Goal: Information Seeking & Learning: Understand process/instructions

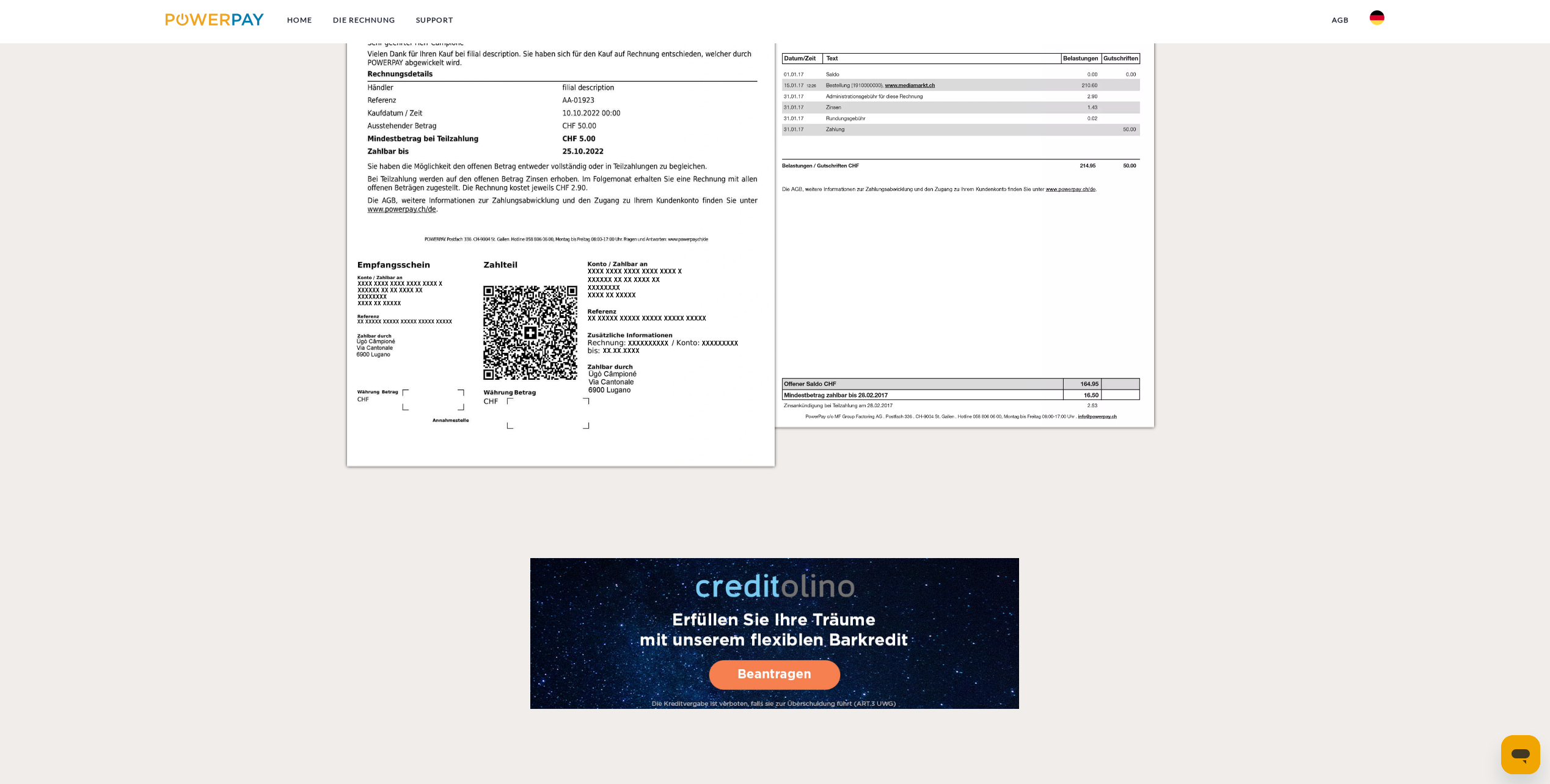
scroll to position [2129, 0]
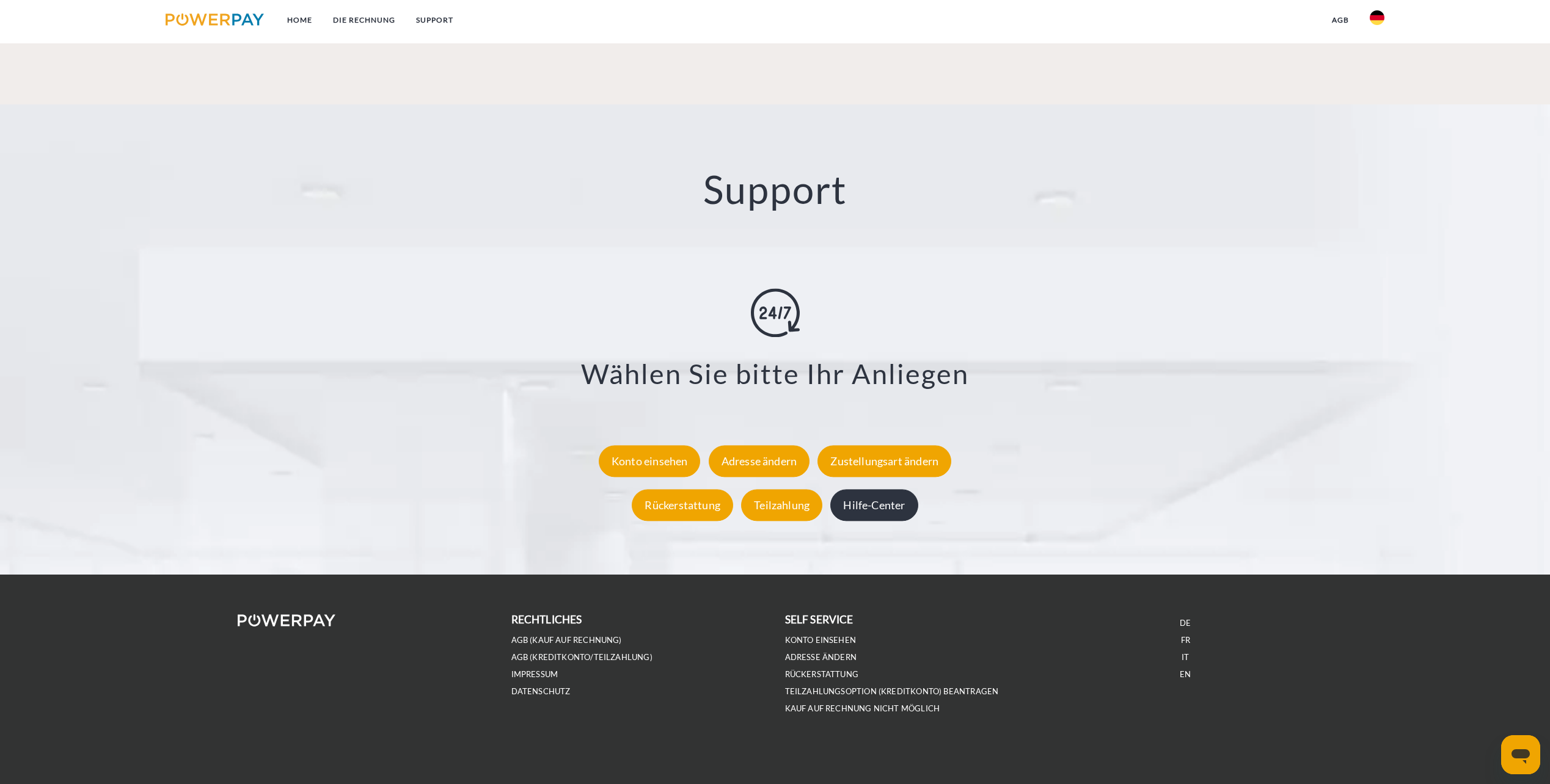
click at [888, 514] on div "Hilfe-Center" at bounding box center [874, 505] width 87 height 31
click at [875, 502] on div "Hilfe-Center" at bounding box center [874, 505] width 87 height 31
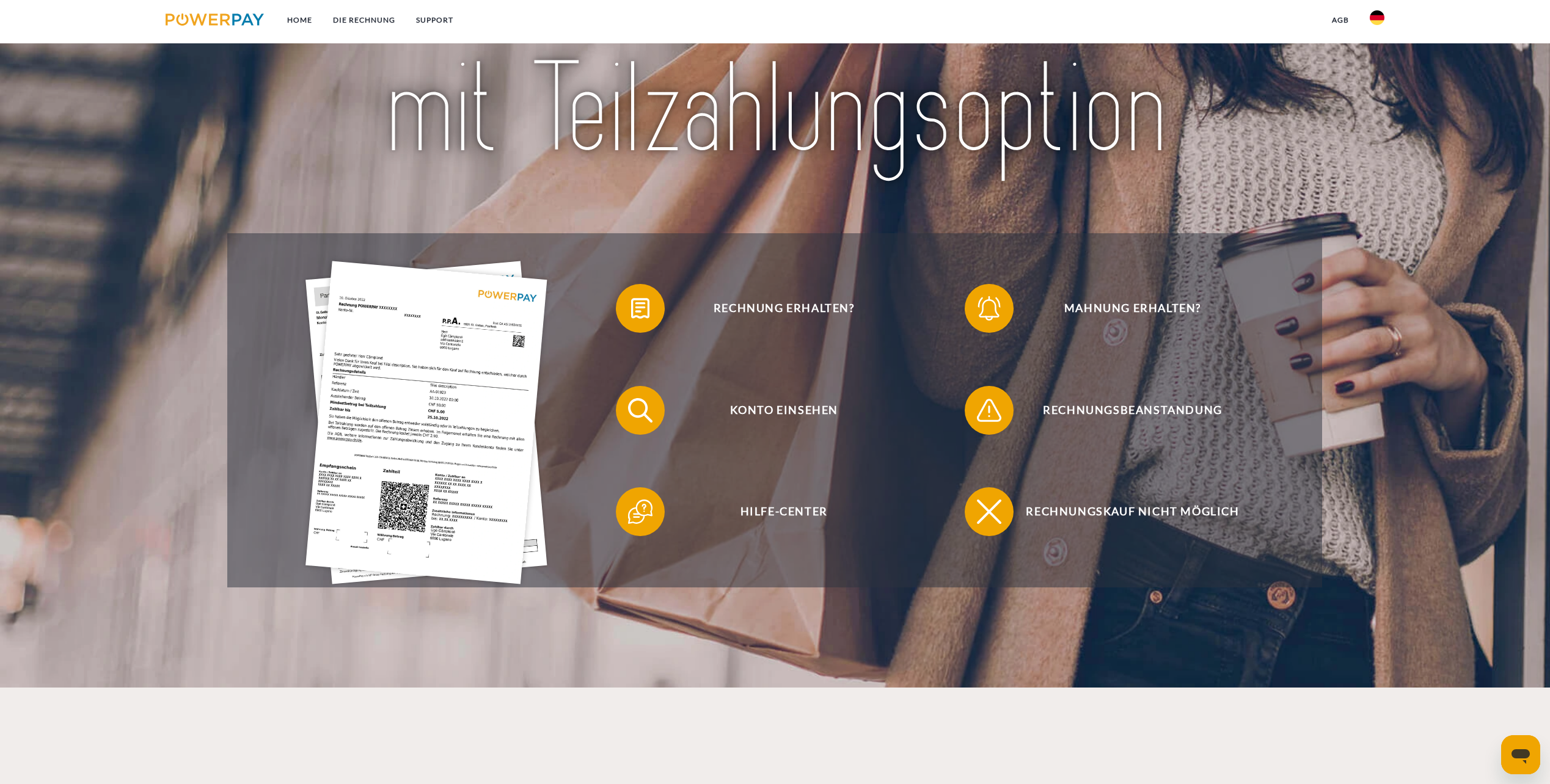
scroll to position [202, 0]
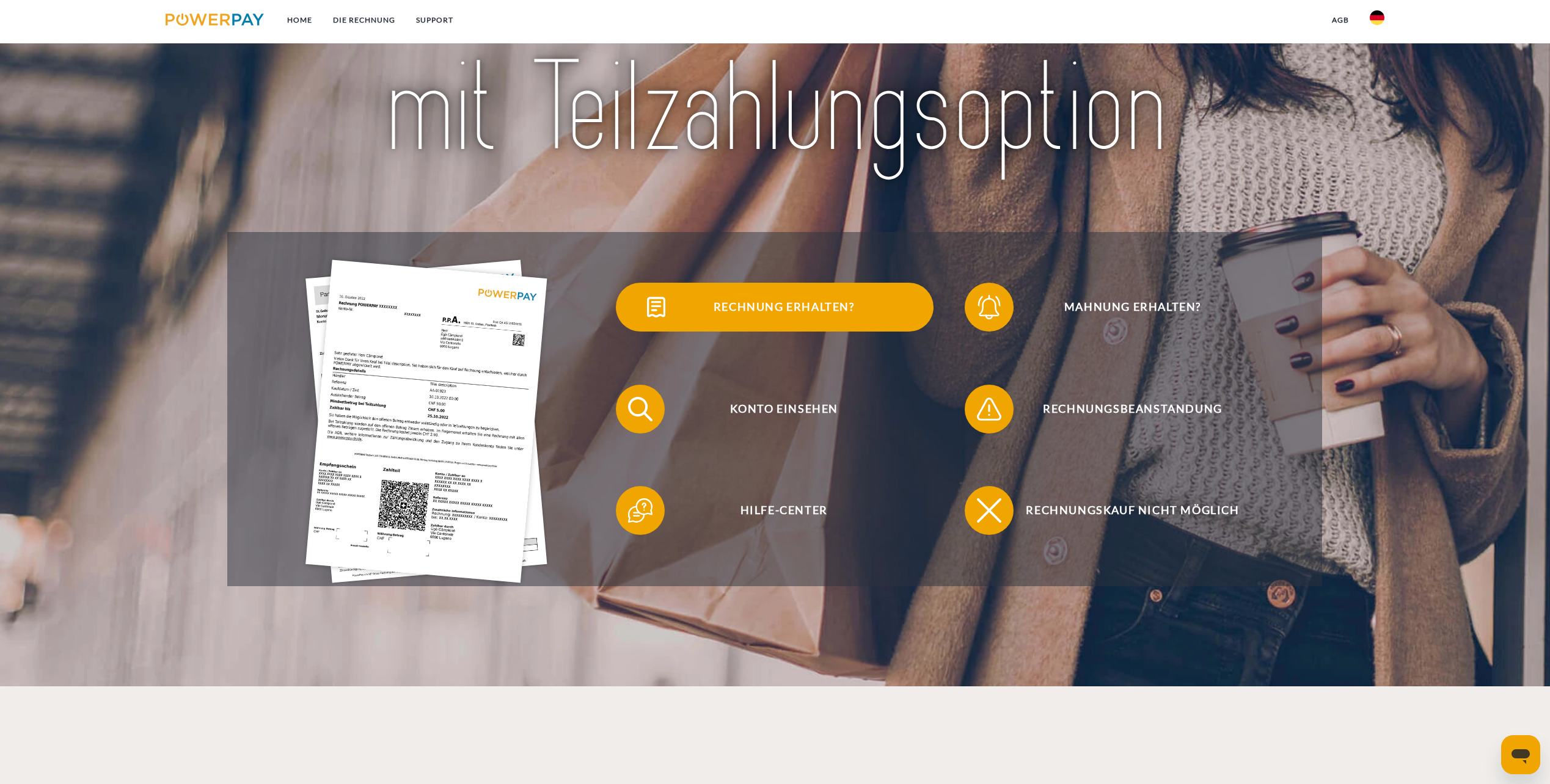
click at [742, 304] on span "Rechnung erhalten?" at bounding box center [783, 307] width 299 height 49
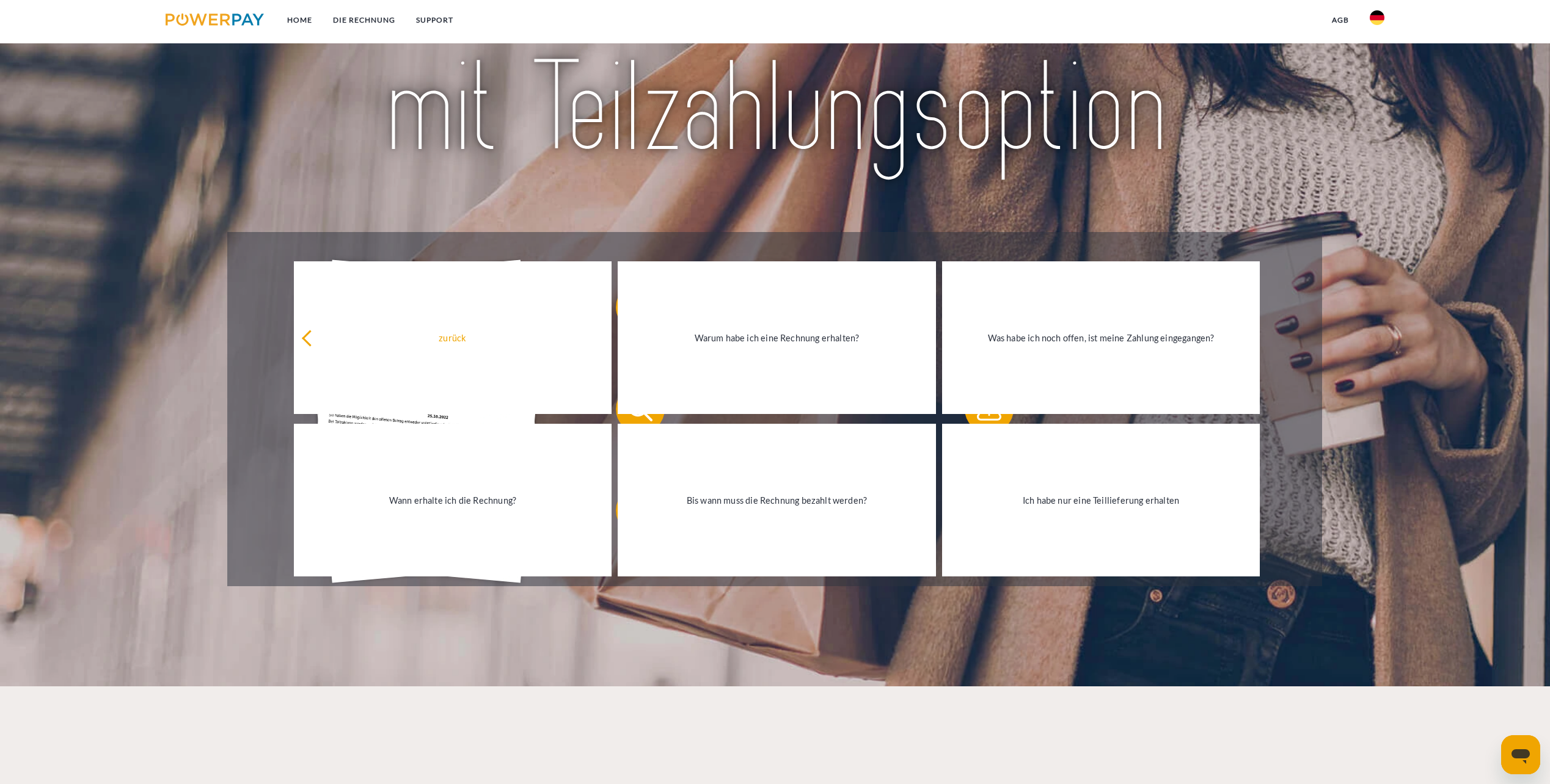
click at [637, 225] on div at bounding box center [775, 34] width 1094 height 394
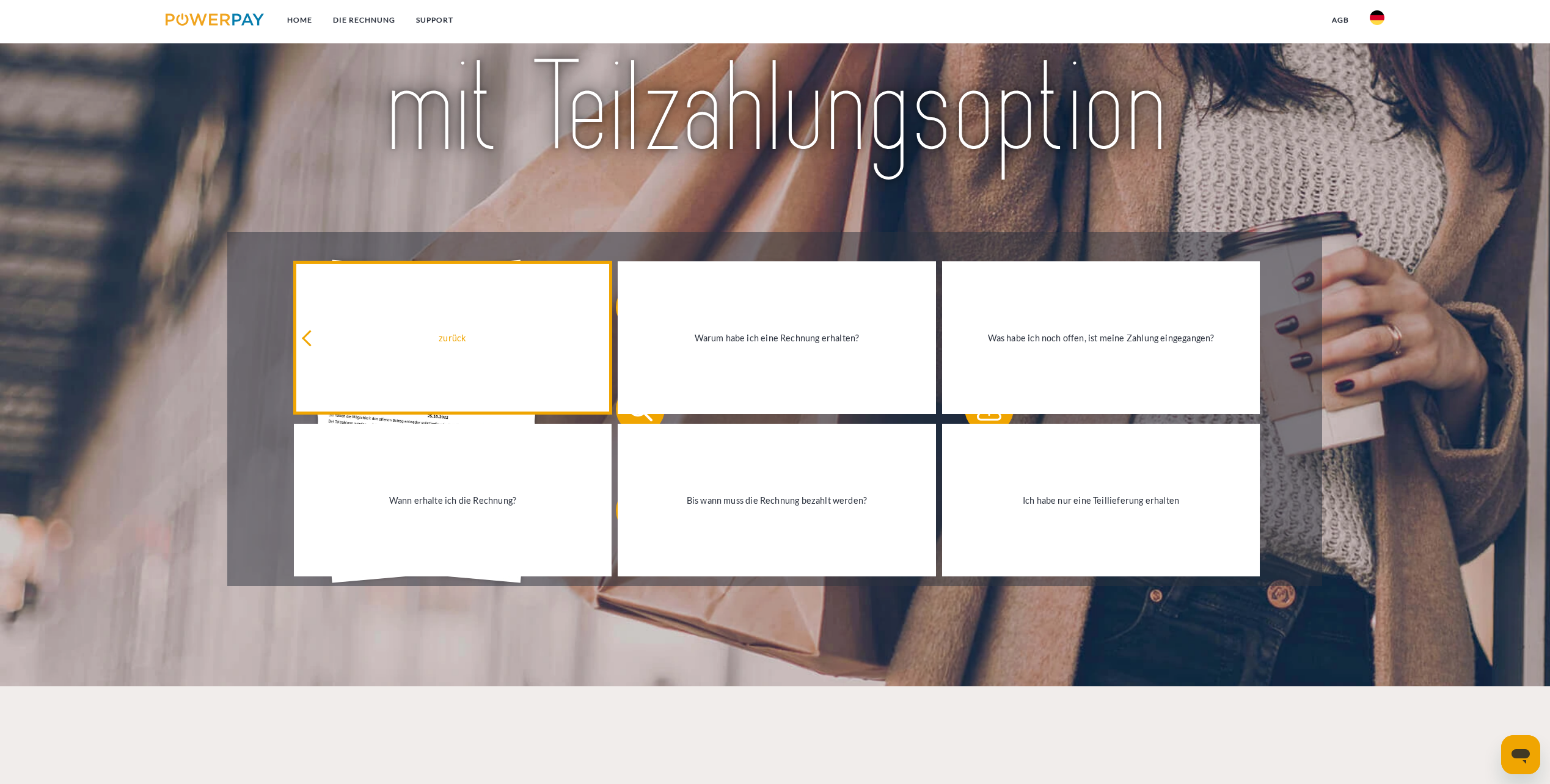
click at [304, 334] on div "zurück" at bounding box center [453, 337] width 304 height 17
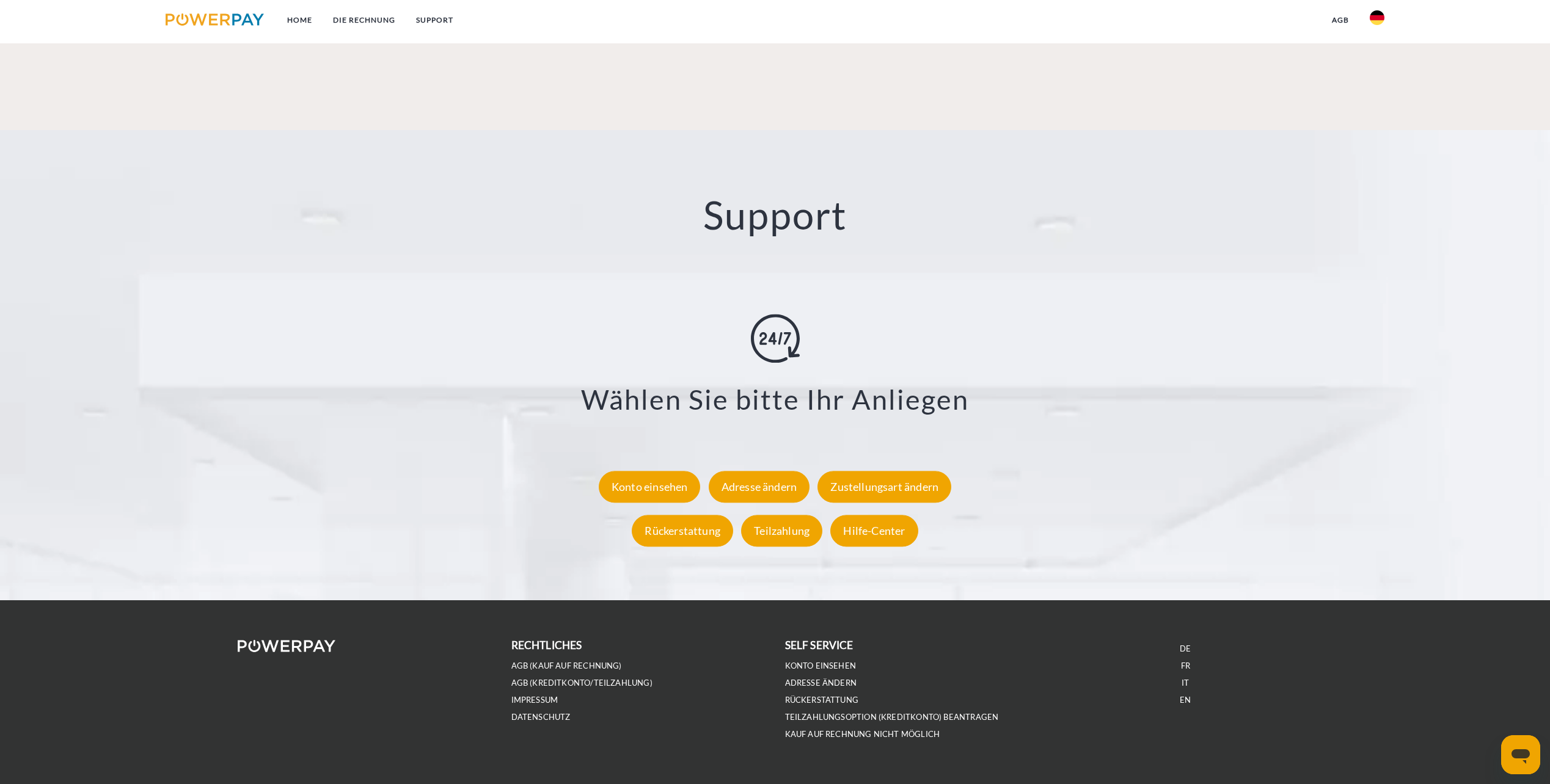
scroll to position [2129, 0]
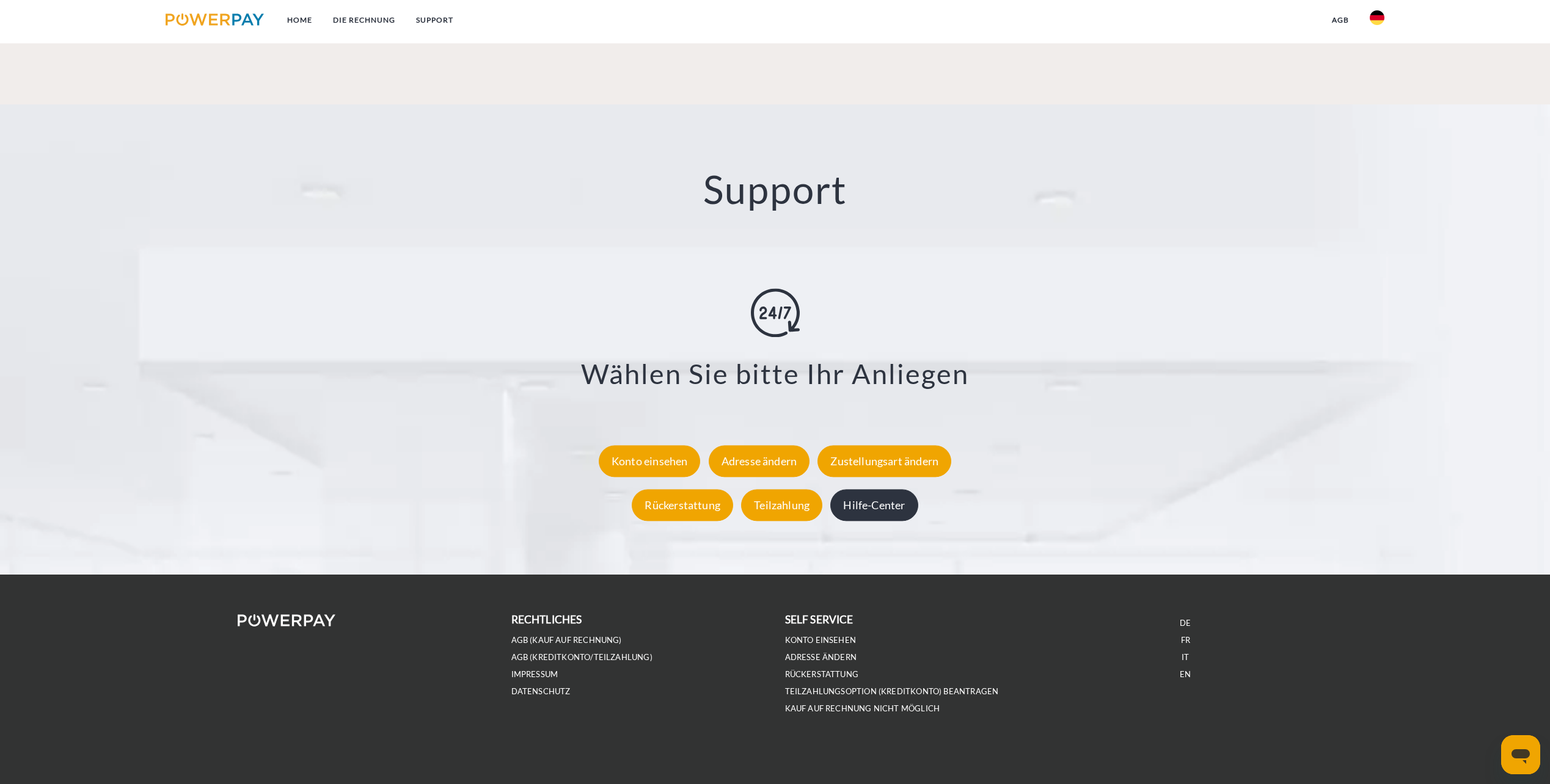
click at [885, 496] on div "Hilfe-Center" at bounding box center [874, 505] width 87 height 31
